Goal: Task Accomplishment & Management: Complete application form

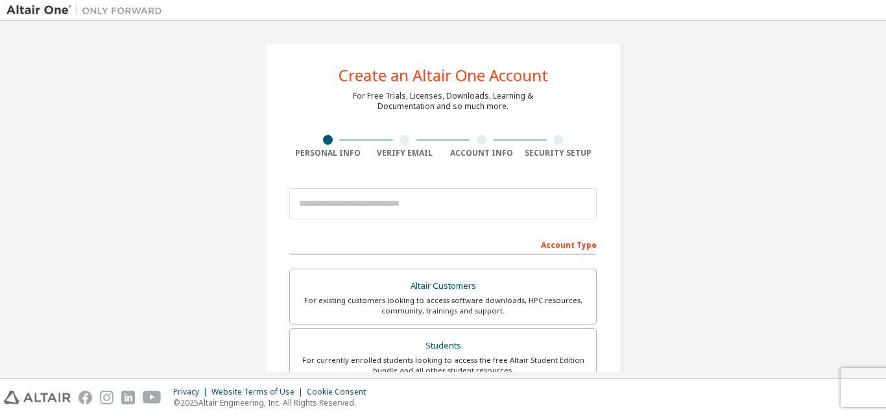
scroll to position [343, 0]
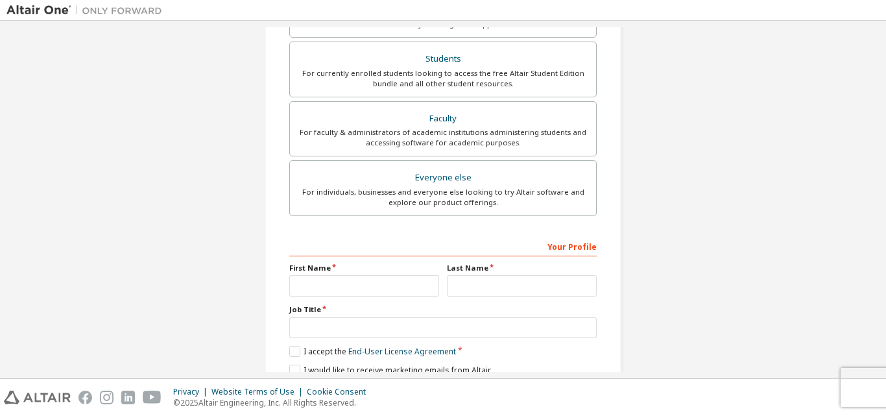
scroll to position [343, 0]
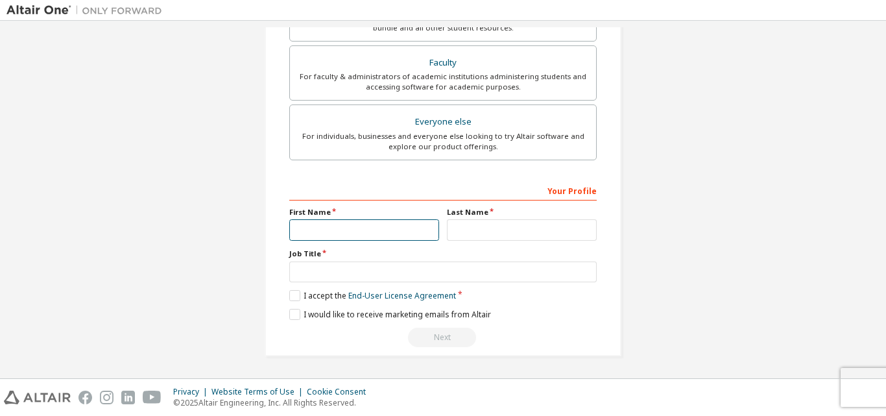
click at [384, 228] on input "text" at bounding box center [364, 229] width 150 height 21
type input "*****"
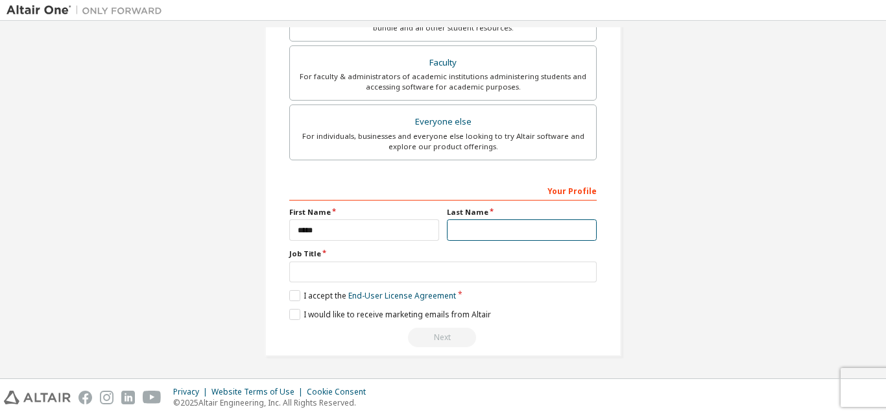
click at [497, 234] on input "text" at bounding box center [522, 229] width 150 height 21
type input "*********"
click at [470, 259] on label "Job Title" at bounding box center [443, 254] width 308 height 10
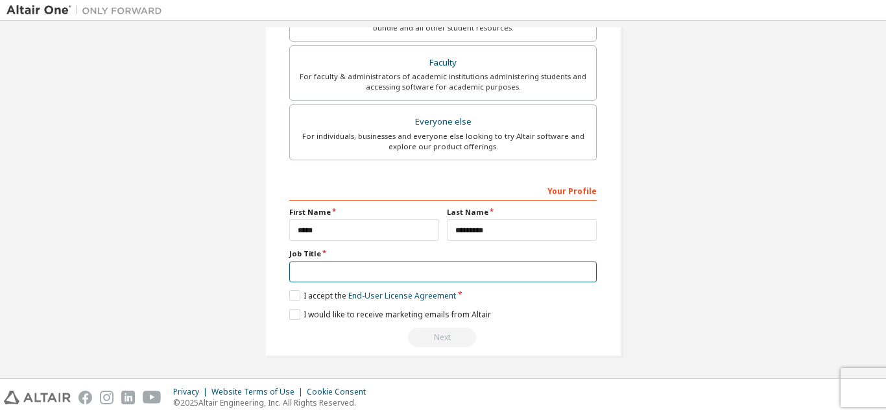
click at [466, 274] on input "text" at bounding box center [443, 272] width 308 height 21
type input "*******"
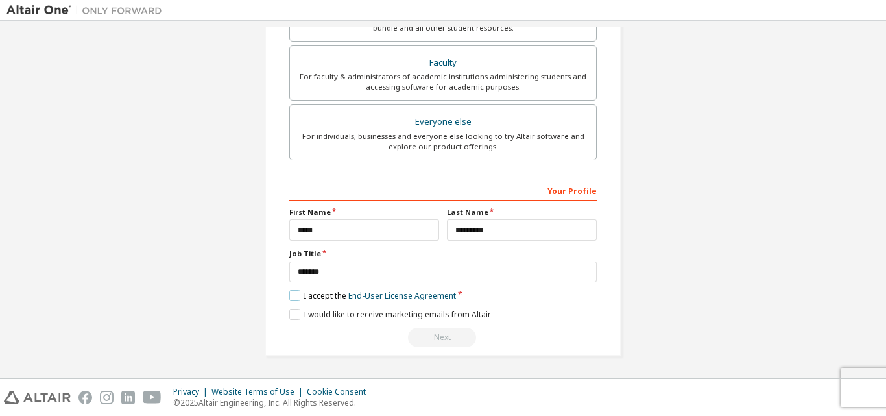
click at [317, 295] on label "I accept the End-User License Agreement" at bounding box center [372, 295] width 167 height 11
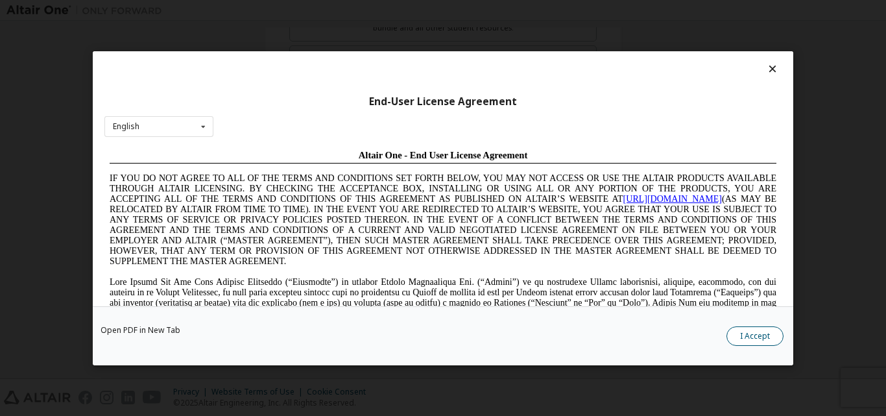
scroll to position [0, 0]
click at [740, 330] on button "I Accept" at bounding box center [755, 335] width 57 height 19
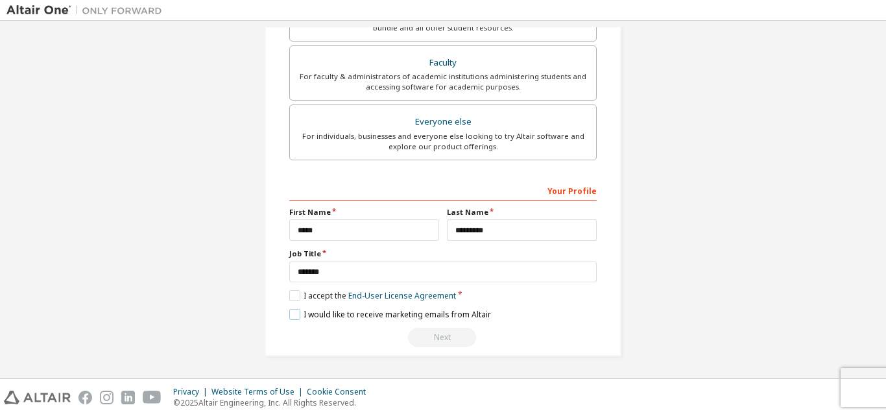
click at [310, 312] on label "I would like to receive marketing emails from Altair" at bounding box center [390, 314] width 202 height 11
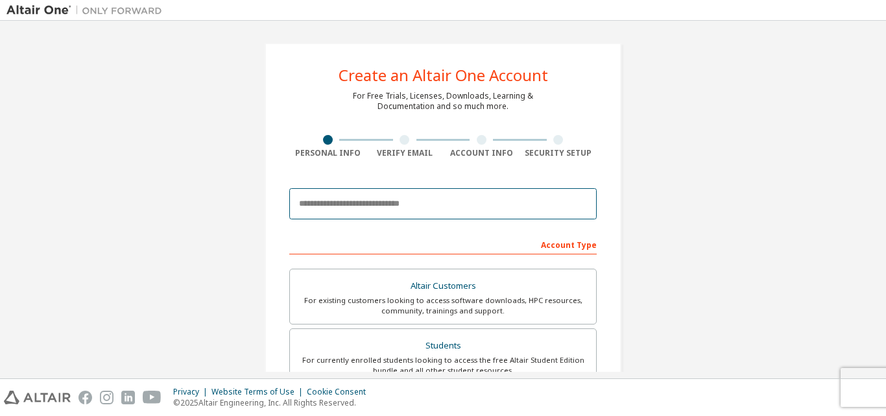
click at [397, 209] on input "email" at bounding box center [443, 203] width 308 height 31
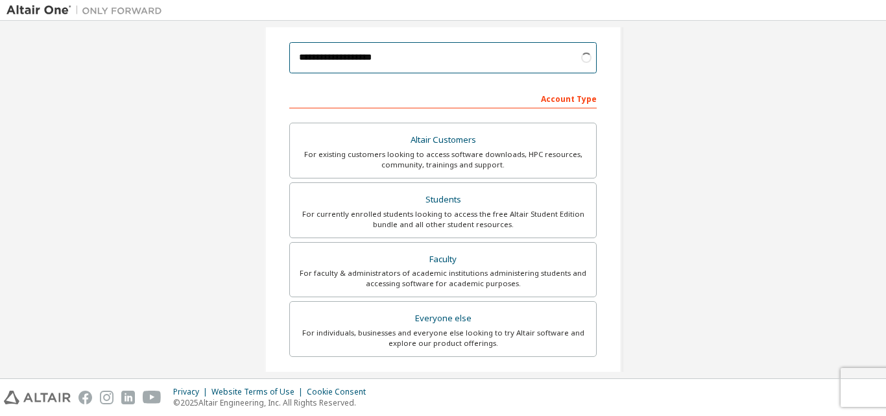
scroll to position [148, 0]
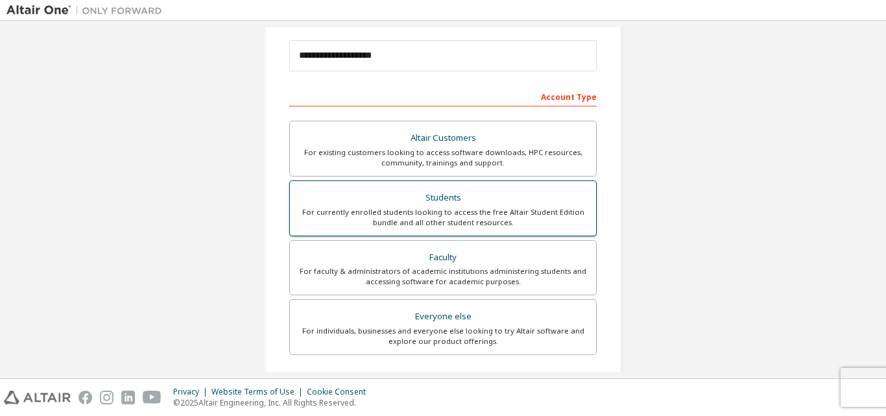
click at [413, 221] on div "For currently enrolled students looking to access the free Altair Student Editi…" at bounding box center [443, 217] width 291 height 21
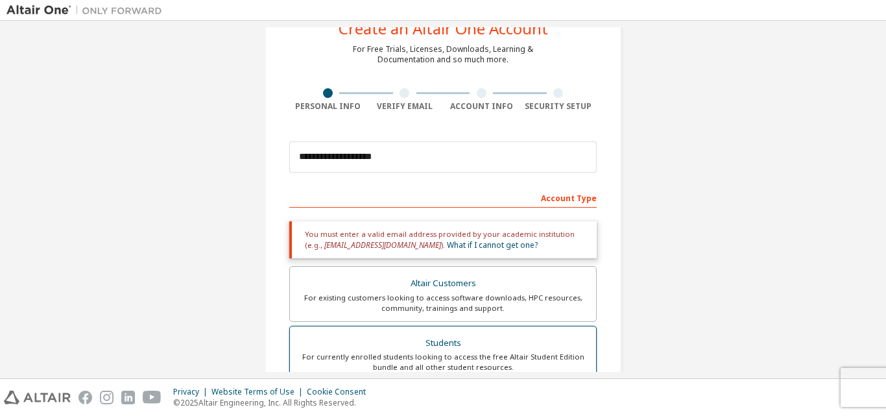
scroll to position [46, 0]
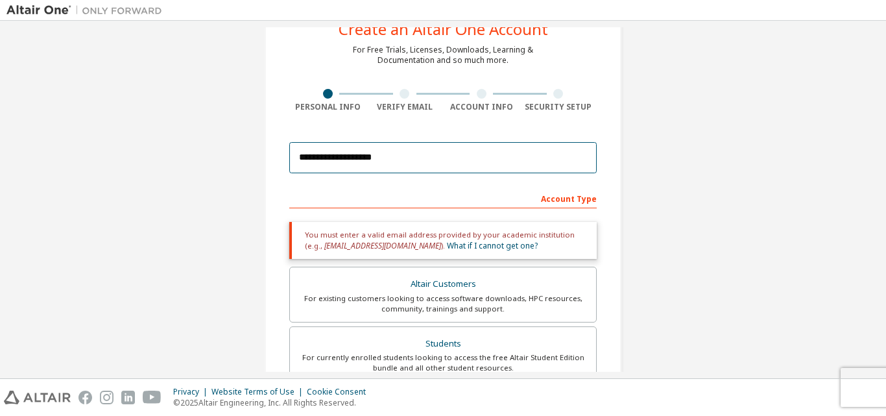
click at [345, 160] on input "**********" at bounding box center [443, 157] width 308 height 31
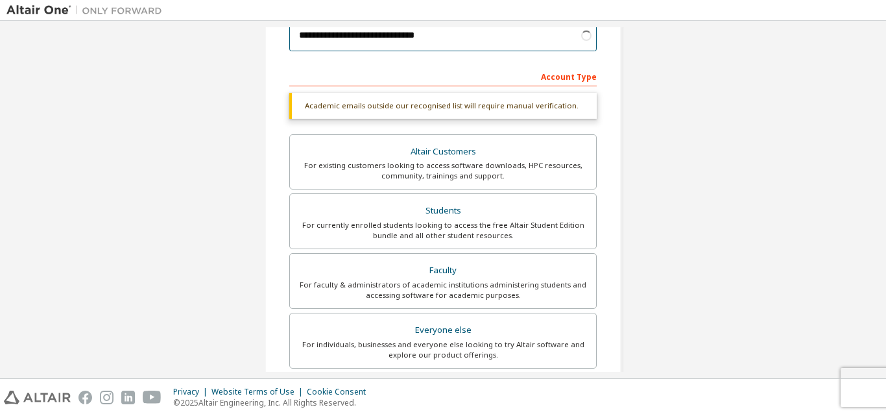
scroll to position [169, 0]
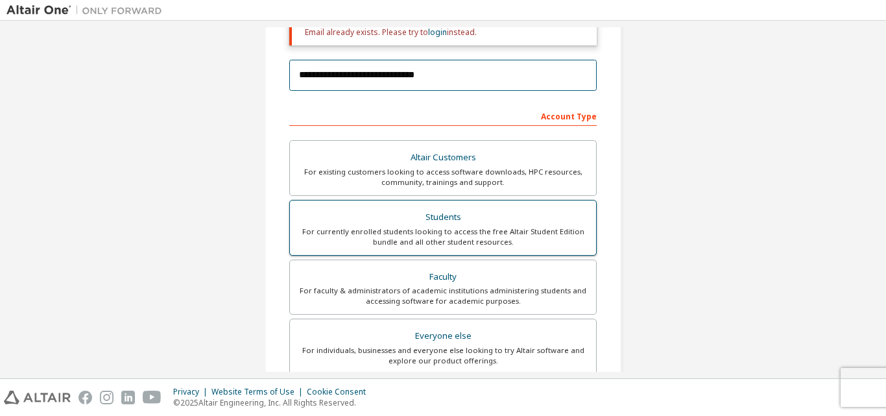
type input "**********"
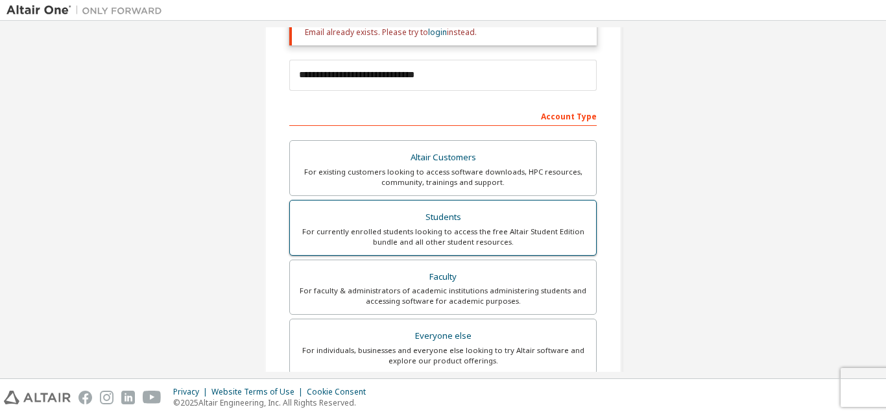
click at [361, 242] on div "For currently enrolled students looking to access the free Altair Student Editi…" at bounding box center [443, 236] width 291 height 21
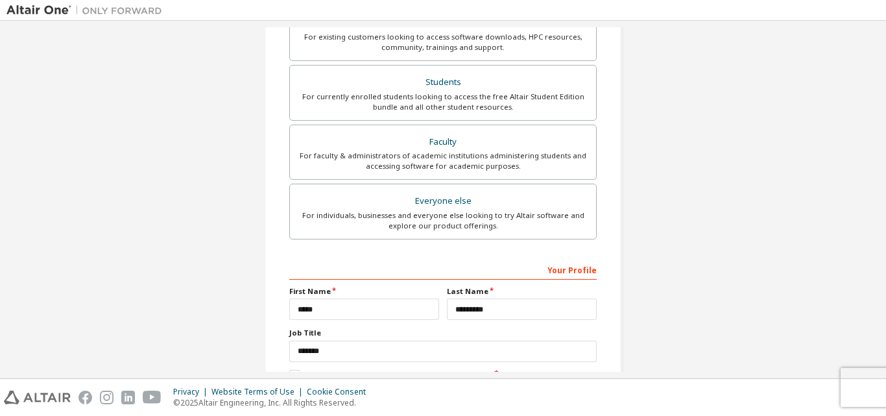
scroll to position [384, 0]
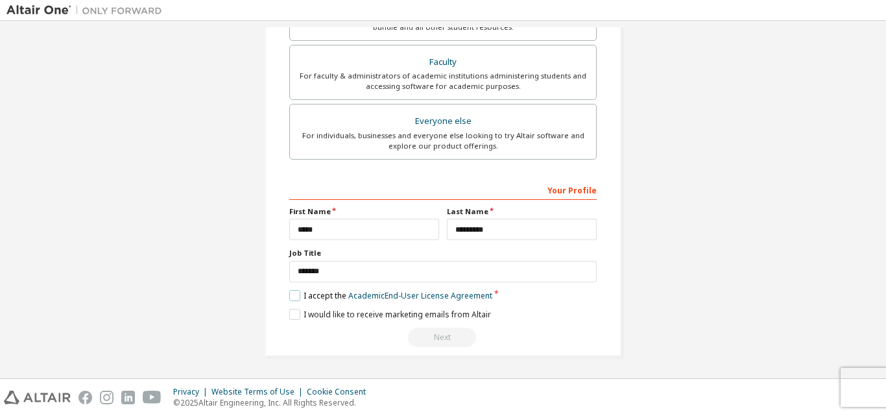
click at [295, 292] on label "I accept the Academic End-User License Agreement" at bounding box center [390, 295] width 203 height 11
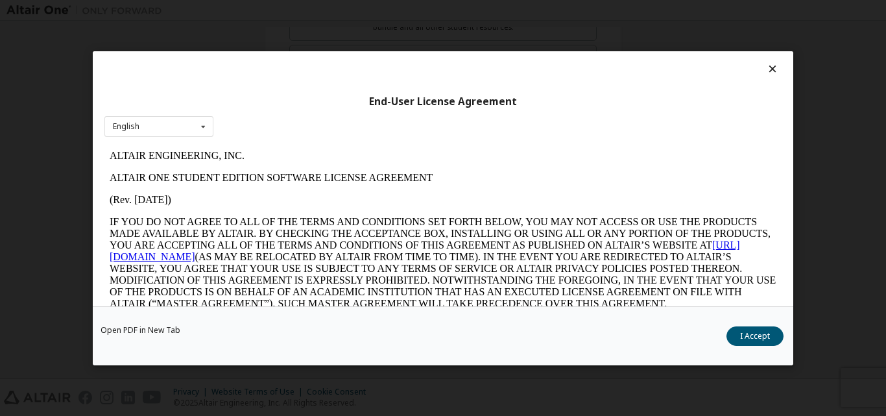
scroll to position [0, 0]
click at [757, 336] on button "I Accept" at bounding box center [755, 335] width 57 height 19
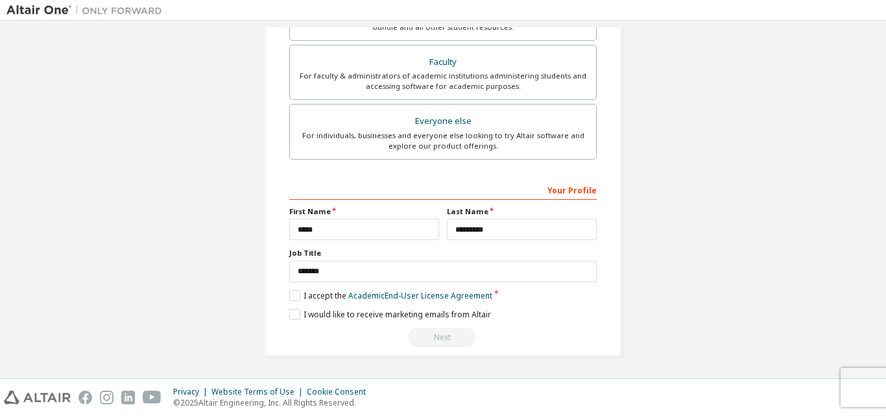
click at [436, 340] on div "Next" at bounding box center [443, 337] width 308 height 19
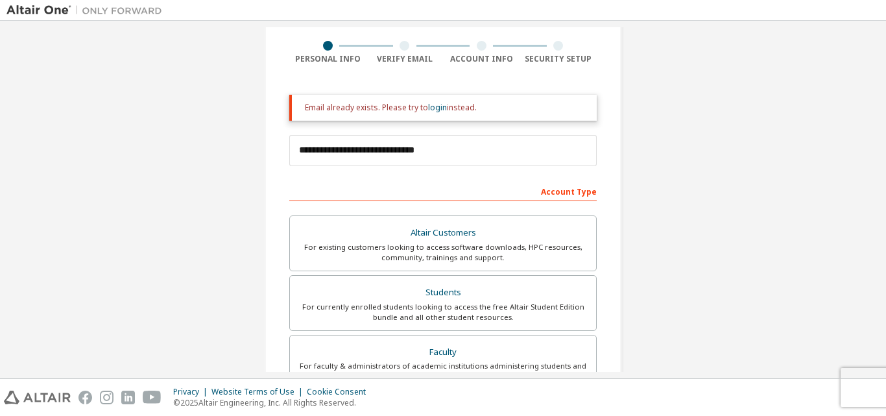
scroll to position [93, 0]
click at [437, 108] on link "login" at bounding box center [437, 108] width 19 height 11
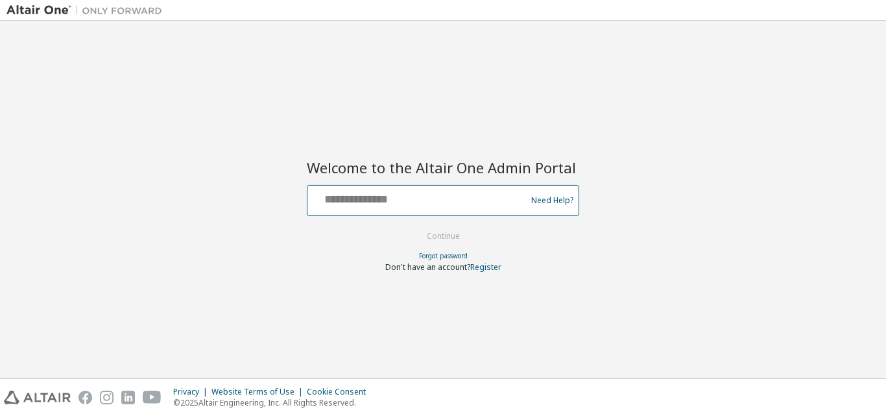
click at [405, 188] on input "text" at bounding box center [419, 197] width 212 height 19
type input "**********"
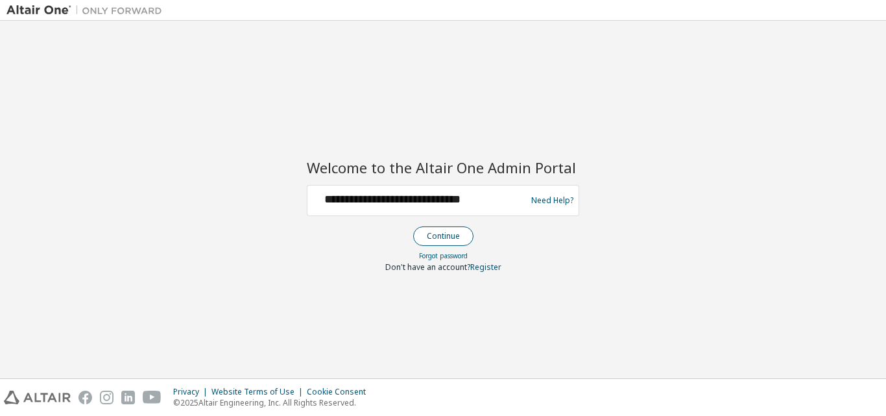
click at [449, 238] on button "Continue" at bounding box center [443, 235] width 60 height 19
click at [439, 252] on link "Forgot password" at bounding box center [443, 255] width 49 height 9
click at [430, 258] on link "Forgot password" at bounding box center [443, 255] width 49 height 9
click at [449, 258] on link "Forgot password" at bounding box center [443, 255] width 49 height 9
